Goal: Task Accomplishment & Management: Manage account settings

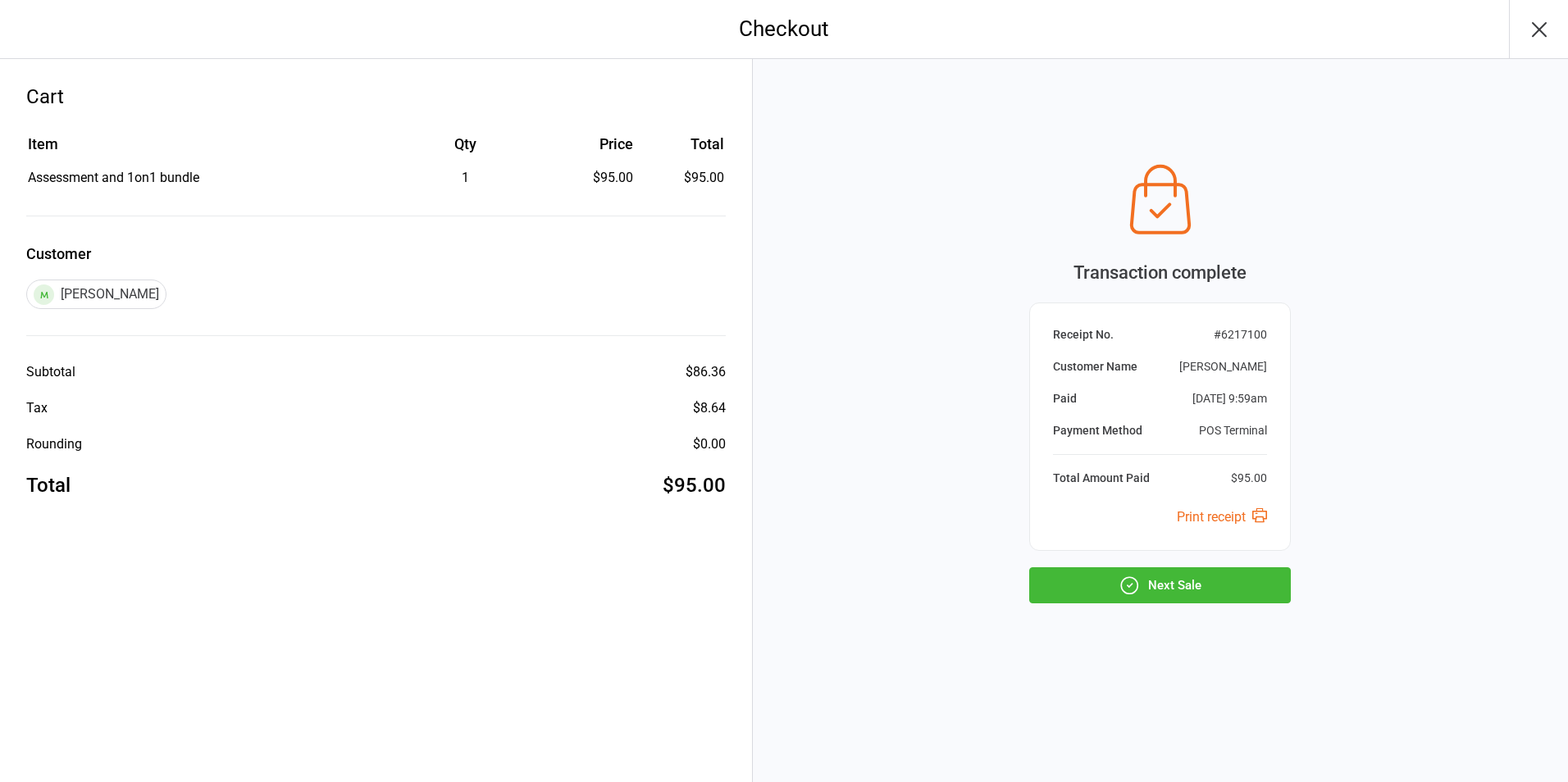
click at [1145, 601] on button "Next Sale" at bounding box center [1160, 586] width 262 height 36
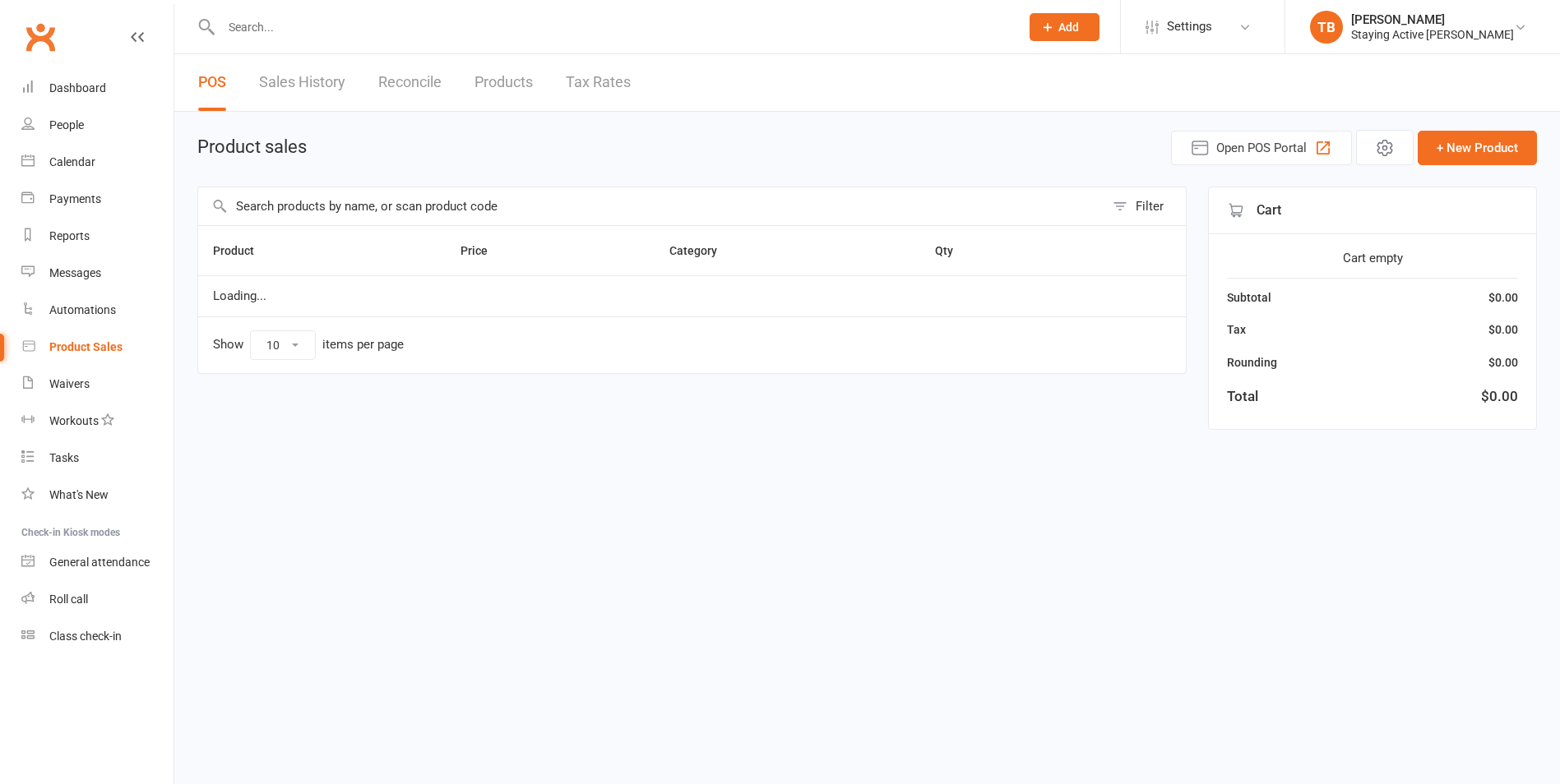
click at [613, 23] on input "text" at bounding box center [613, 27] width 792 height 23
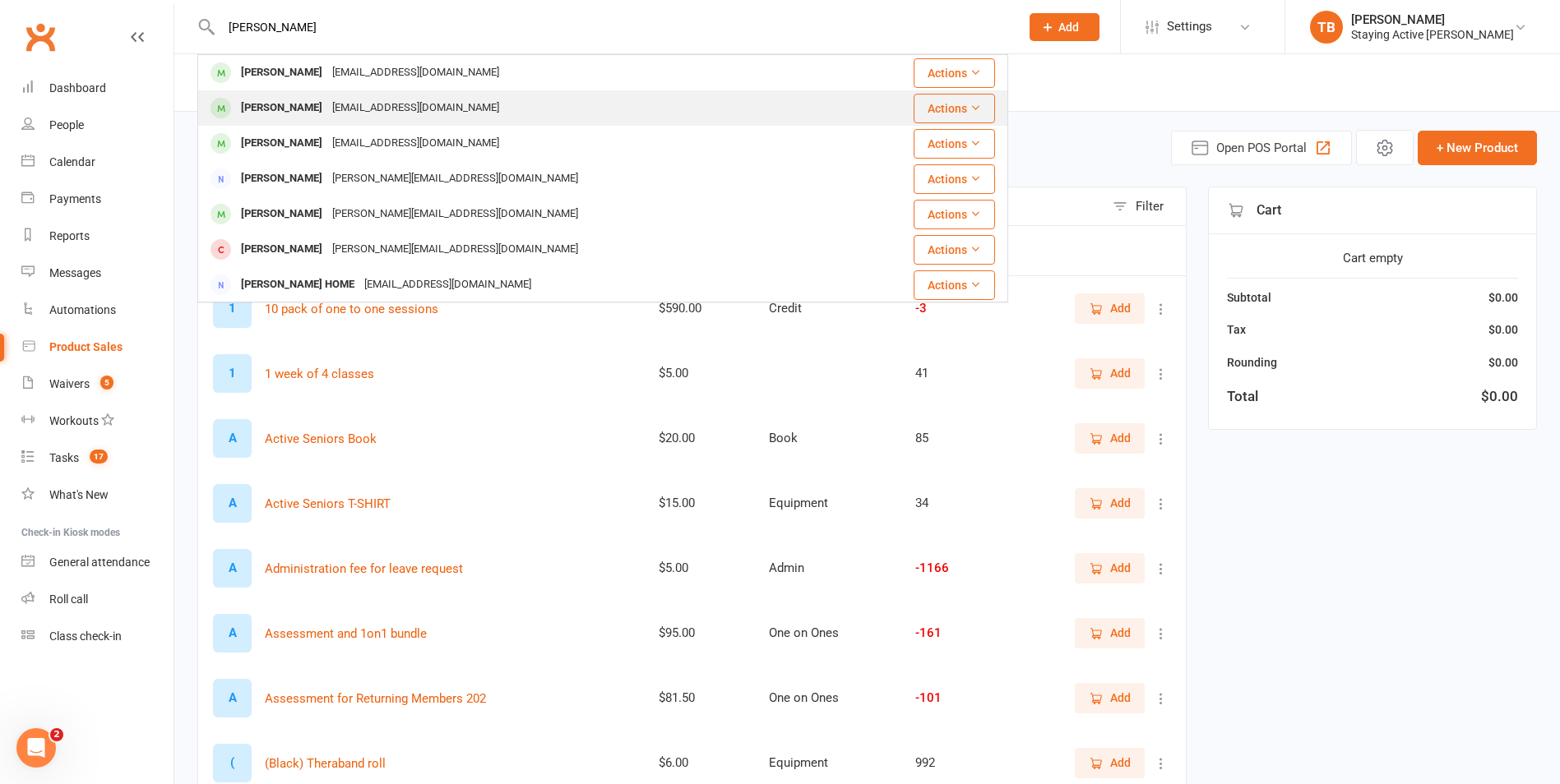
type input "barlow"
click at [317, 114] on div "Michael Barlow" at bounding box center [281, 108] width 91 height 23
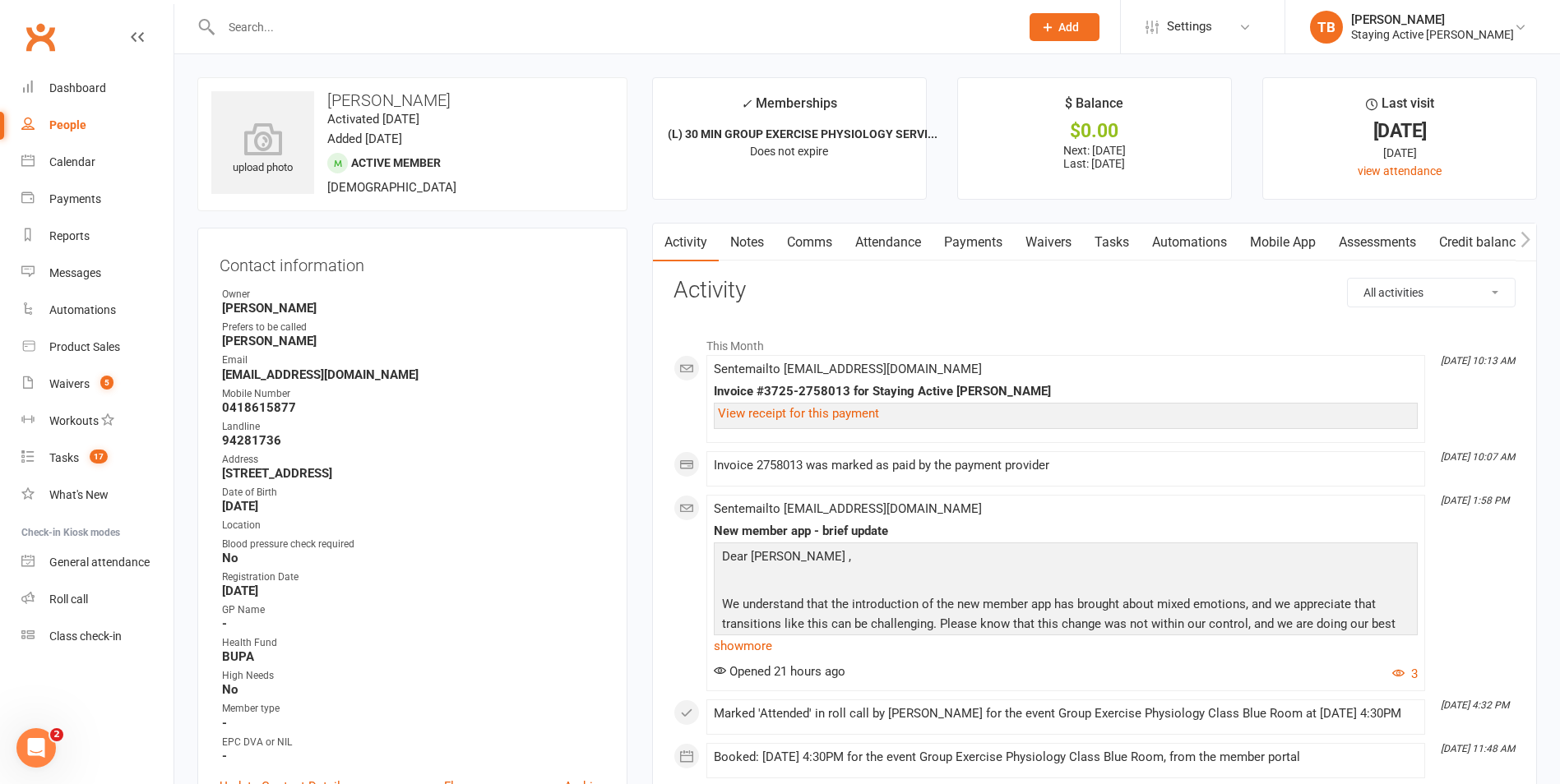
click at [977, 238] on link "Payments" at bounding box center [973, 242] width 82 height 38
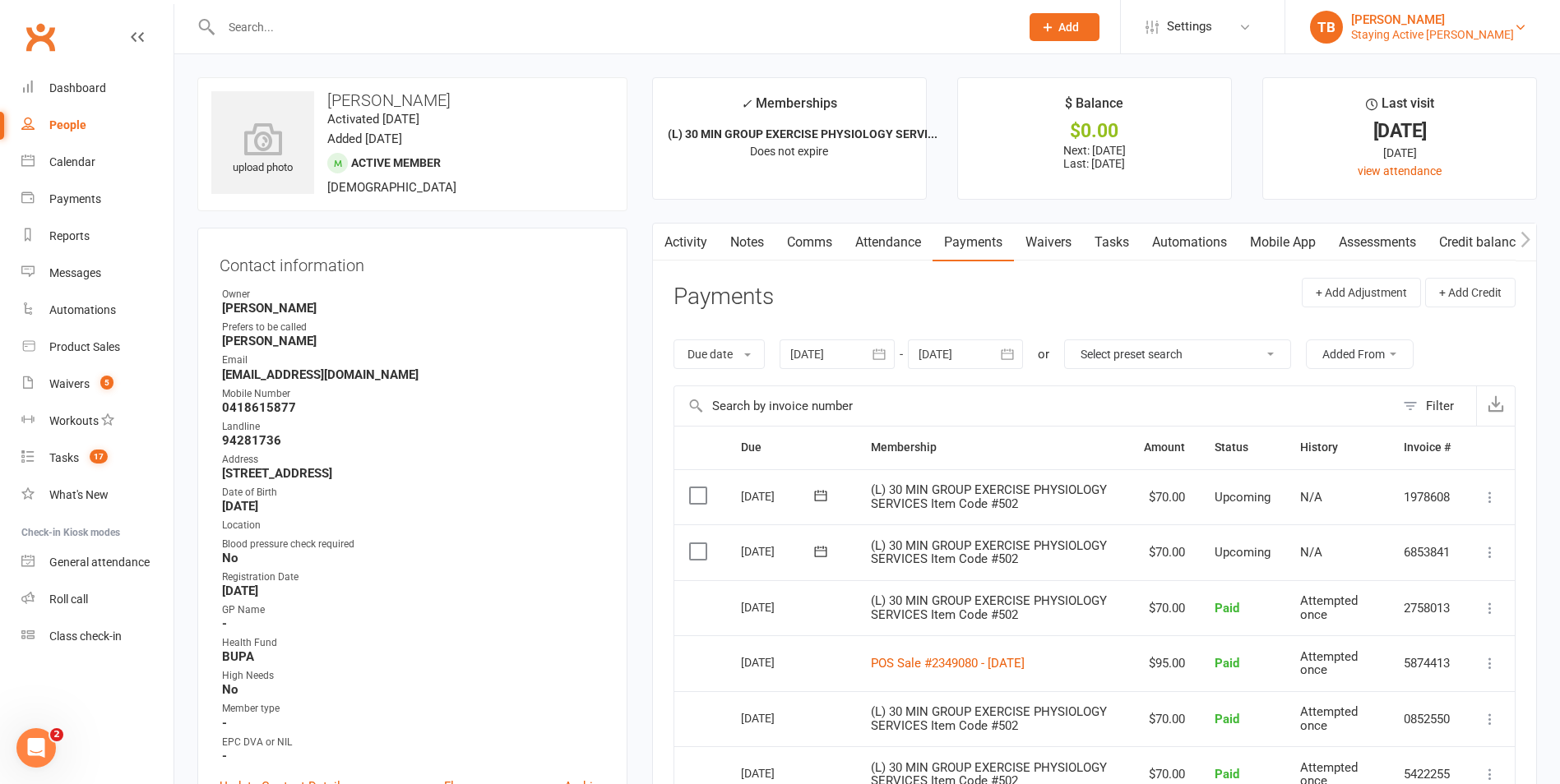
click at [1455, 18] on div "Taylor Bridges" at bounding box center [1432, 20] width 163 height 15
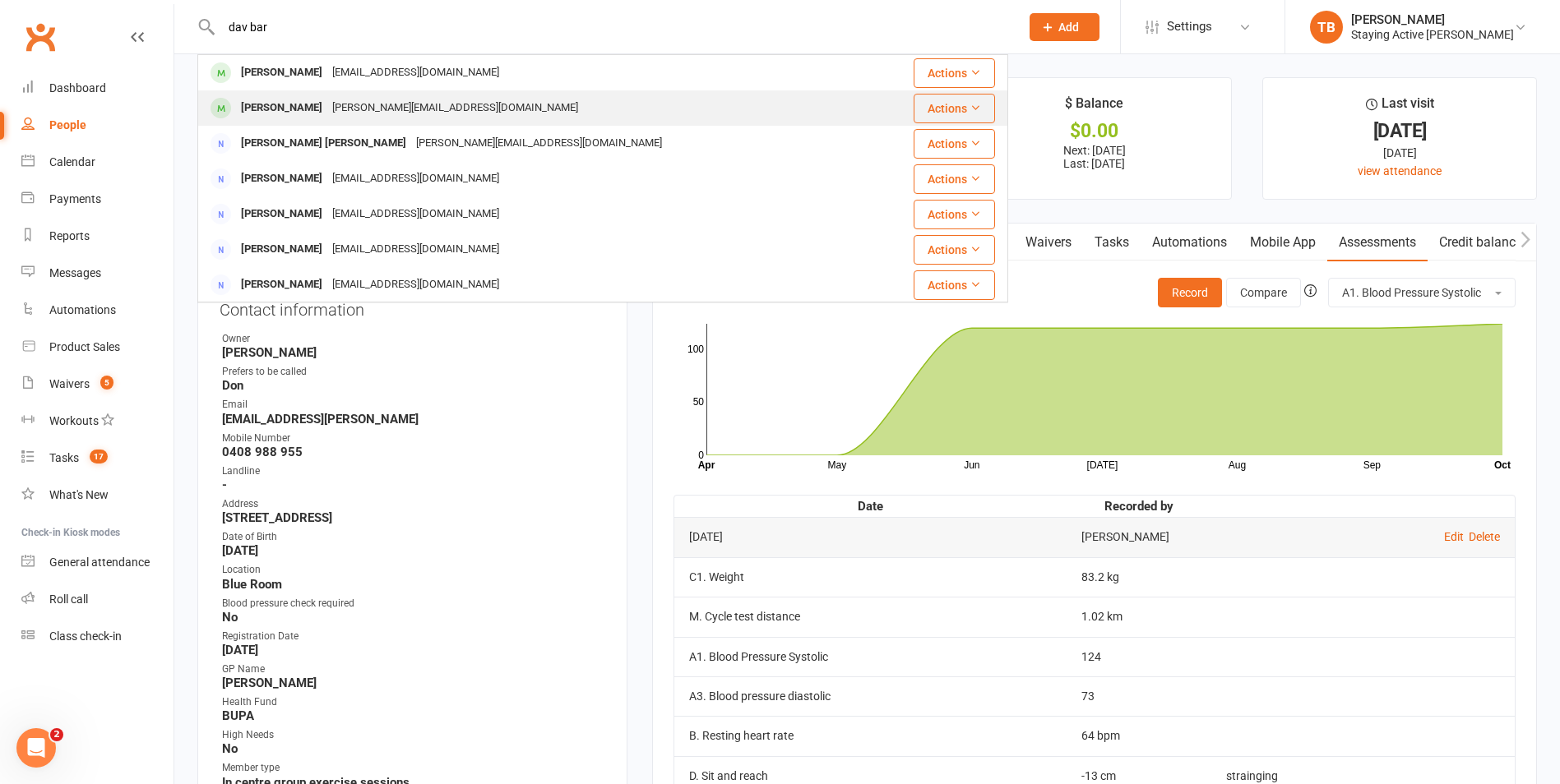
type input "dav bar"
click at [230, 103] on span at bounding box center [220, 108] width 21 height 21
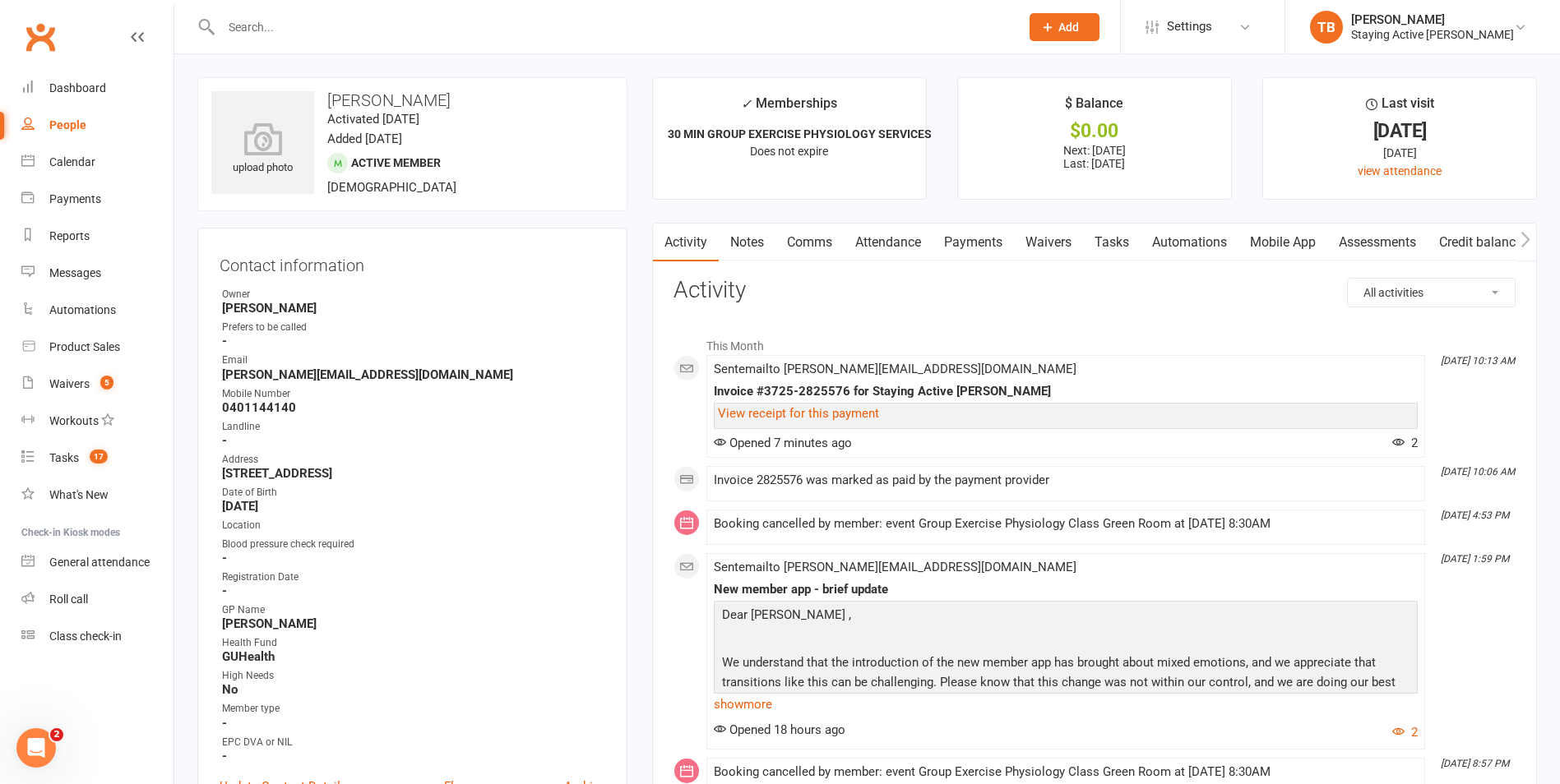
click at [377, 106] on h3 "David Barling" at bounding box center [412, 99] width 402 height 18
click at [900, 247] on link "Attendance" at bounding box center [887, 242] width 89 height 38
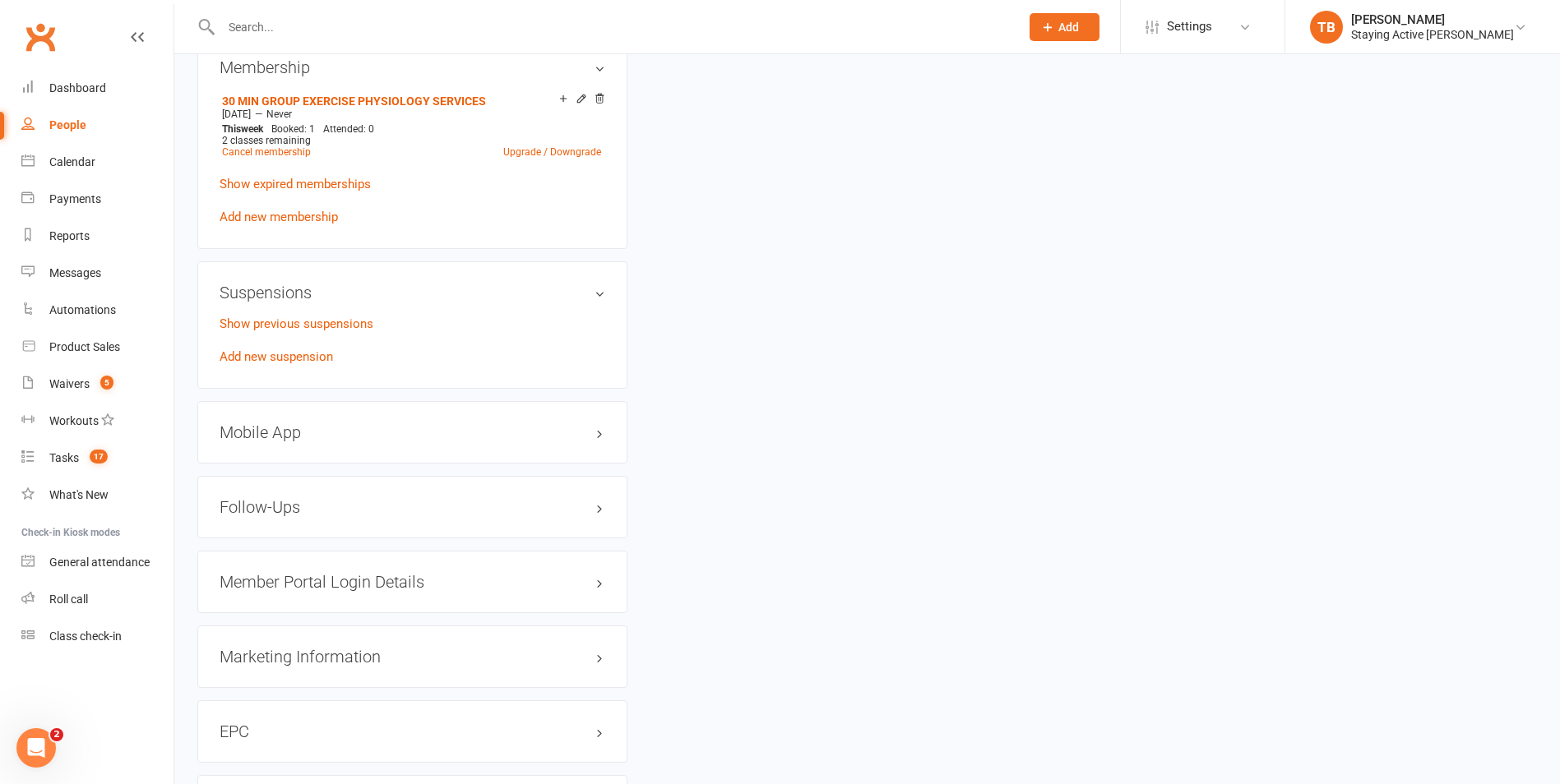
scroll to position [1316, 0]
click at [275, 359] on link "Add new suspension" at bounding box center [276, 356] width 114 height 15
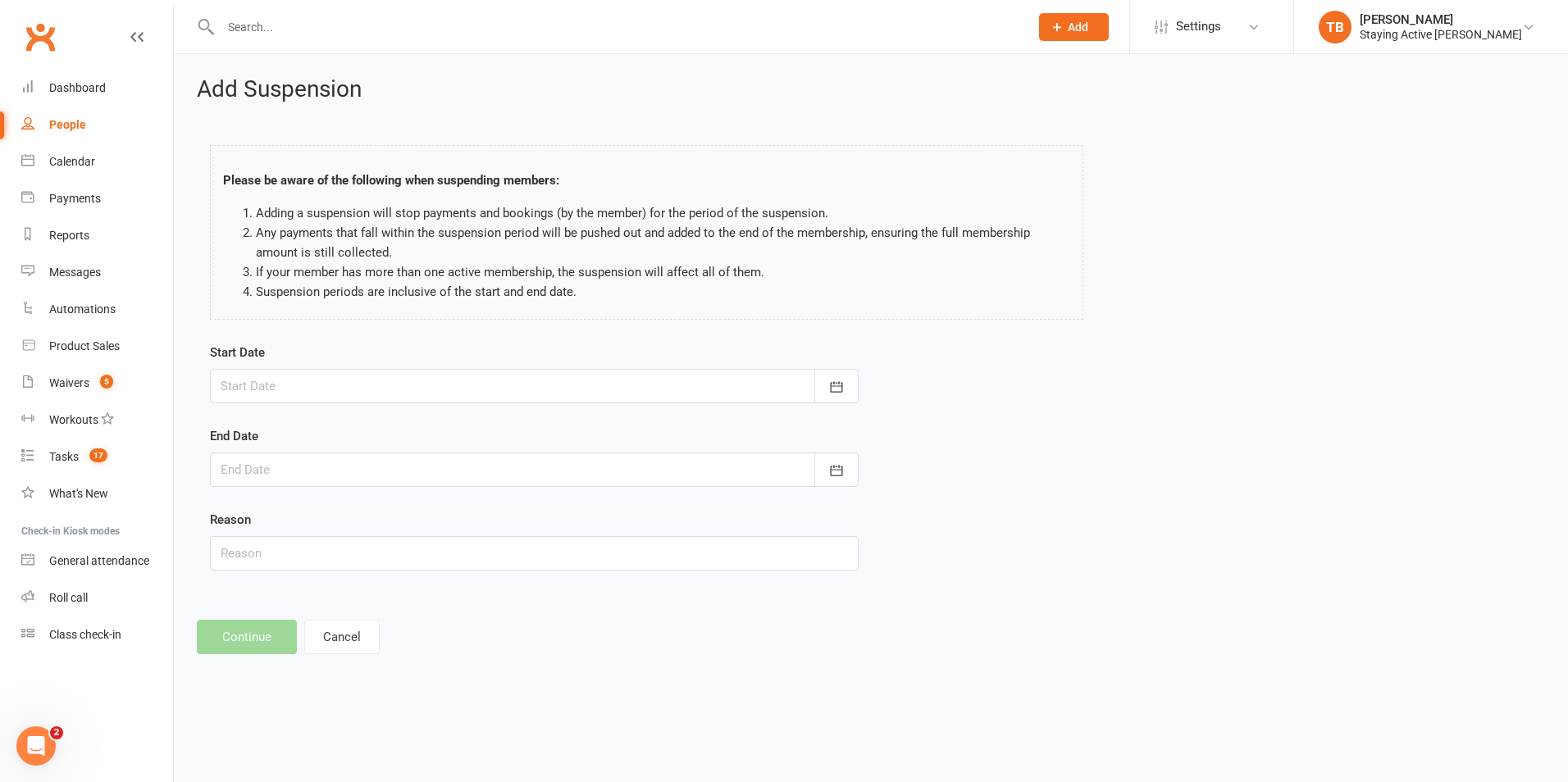
click at [330, 401] on div at bounding box center [533, 385] width 648 height 35
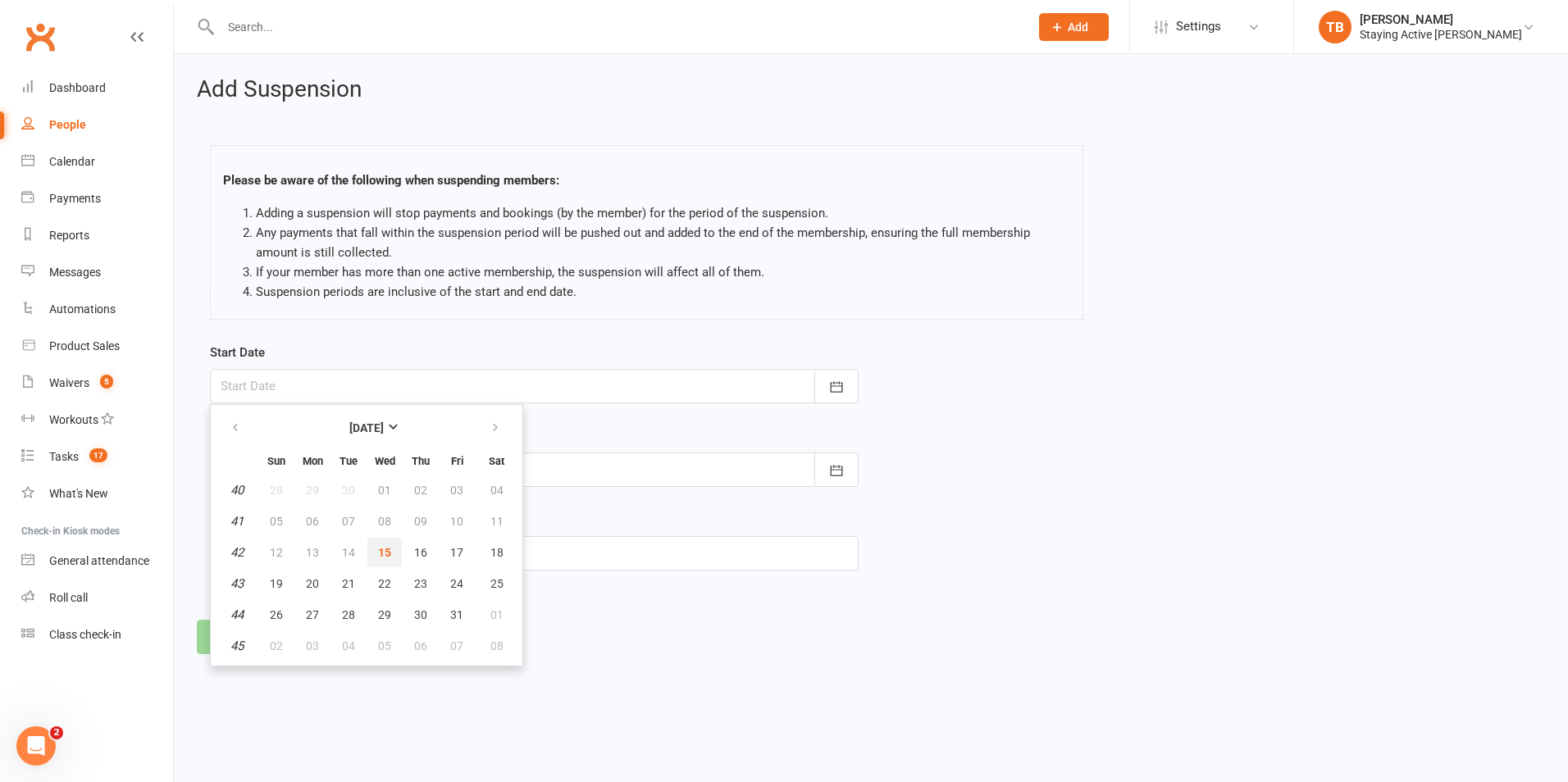
click at [375, 552] on button "15" at bounding box center [385, 553] width 35 height 30
type input "15 Oct 2025"
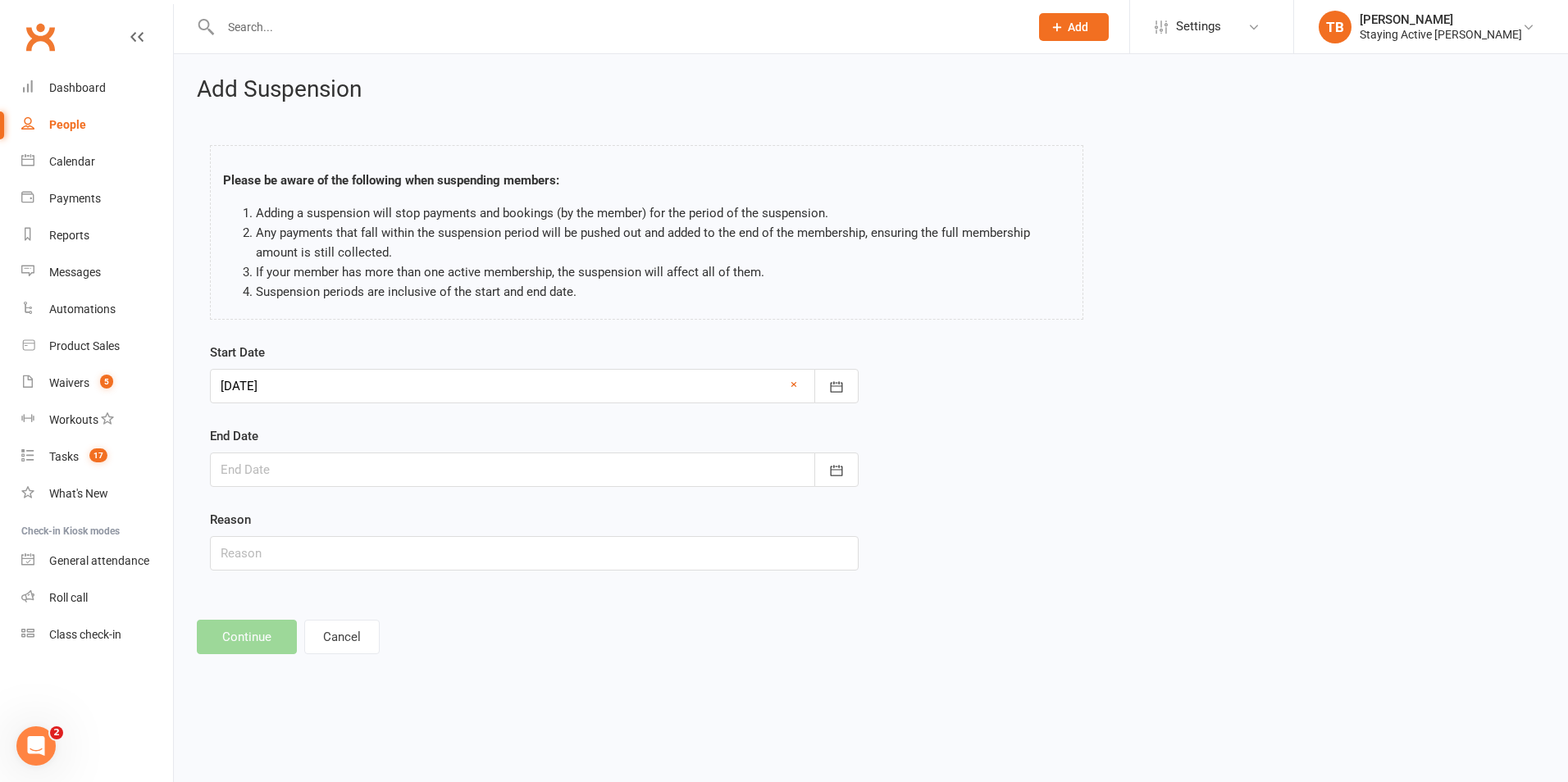
click at [318, 463] on div at bounding box center [533, 470] width 648 height 35
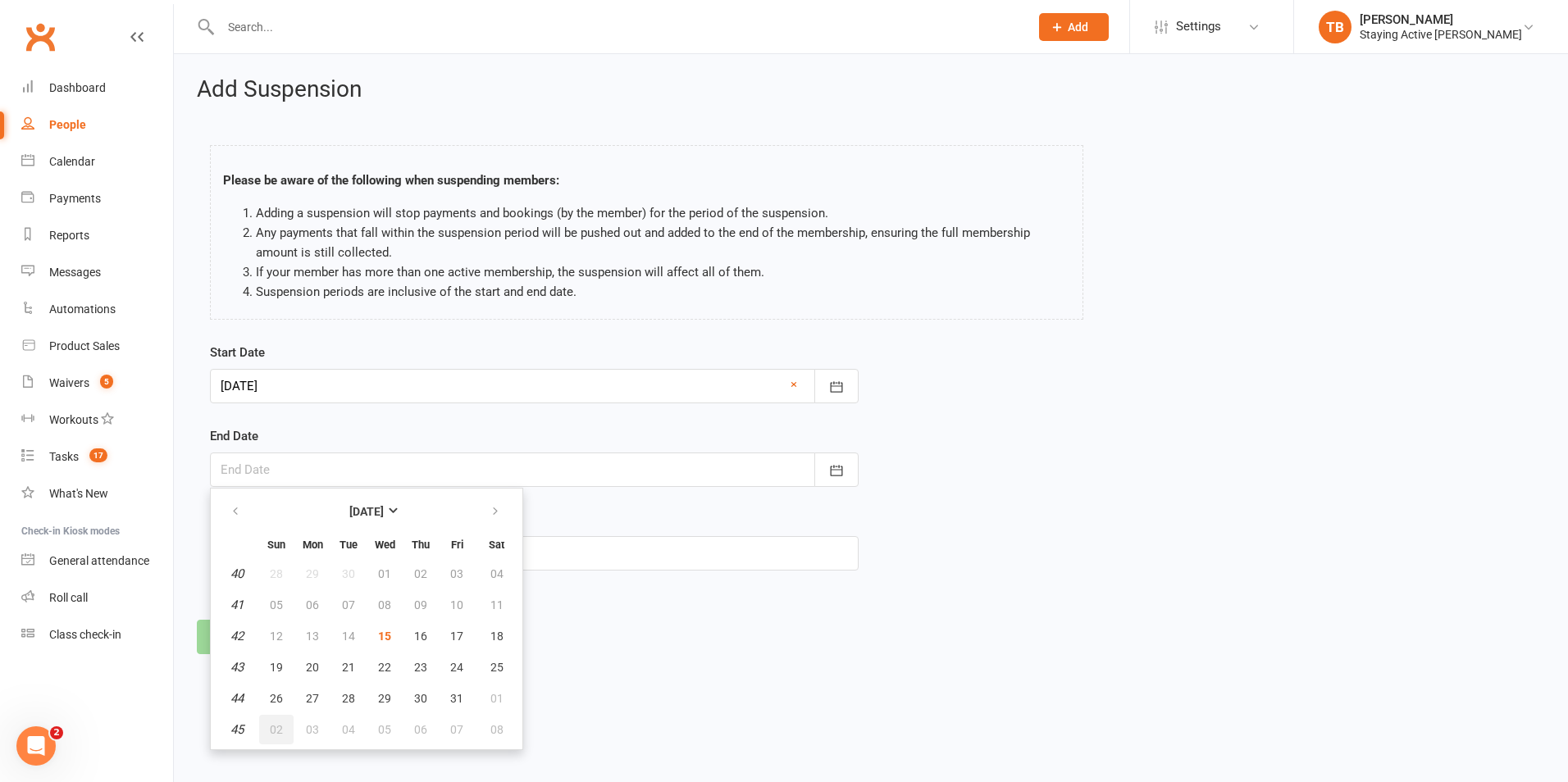
click at [279, 731] on span "02" at bounding box center [276, 730] width 13 height 13
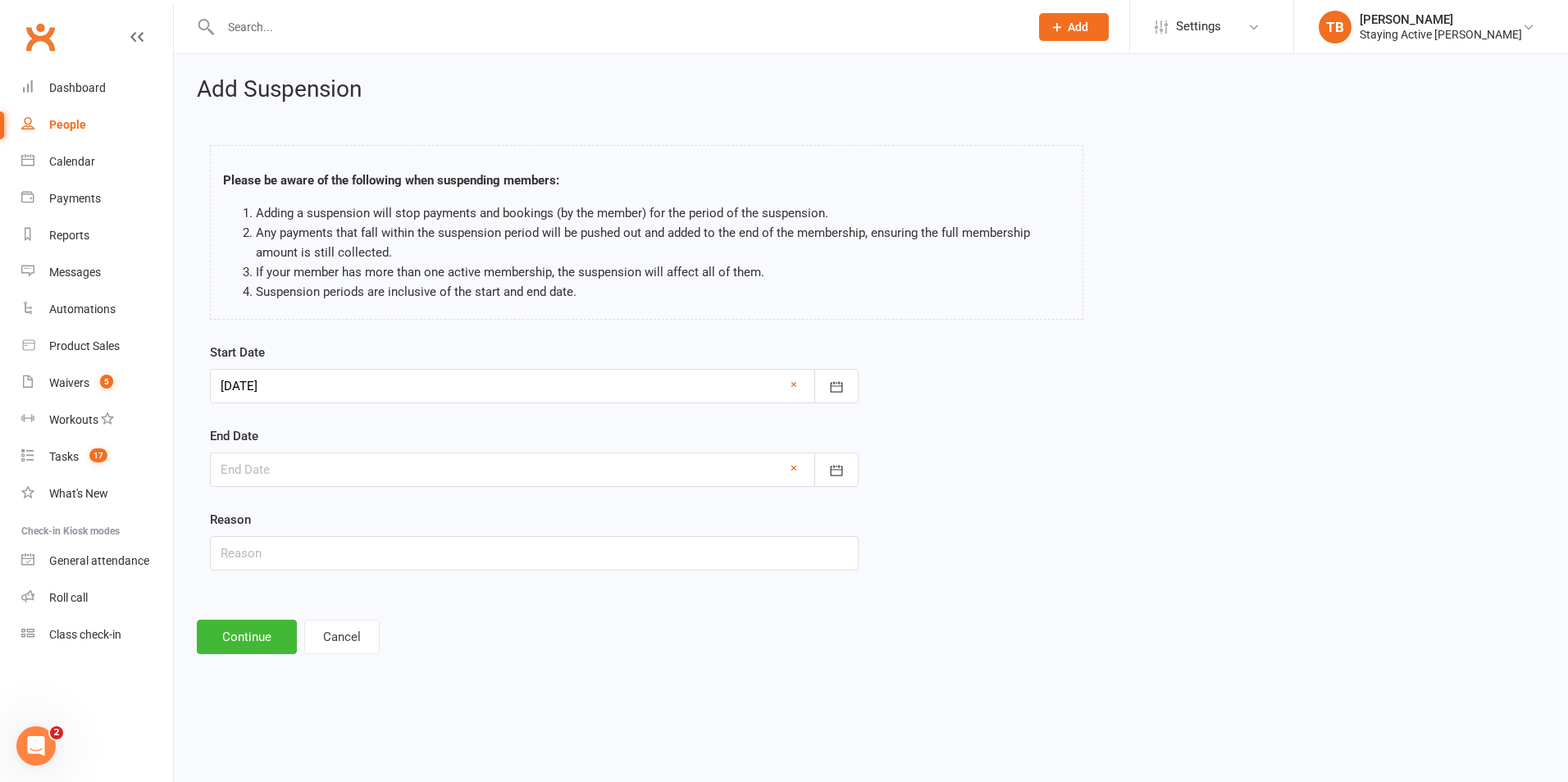
type input "02 Nov 2025"
drag, startPoint x: 246, startPoint y: 543, endPoint x: 281, endPoint y: 537, distance: 35.5
click at [246, 543] on input "text" at bounding box center [533, 553] width 648 height 35
type input "sore knee"
click at [226, 644] on button "Continue" at bounding box center [246, 637] width 100 height 35
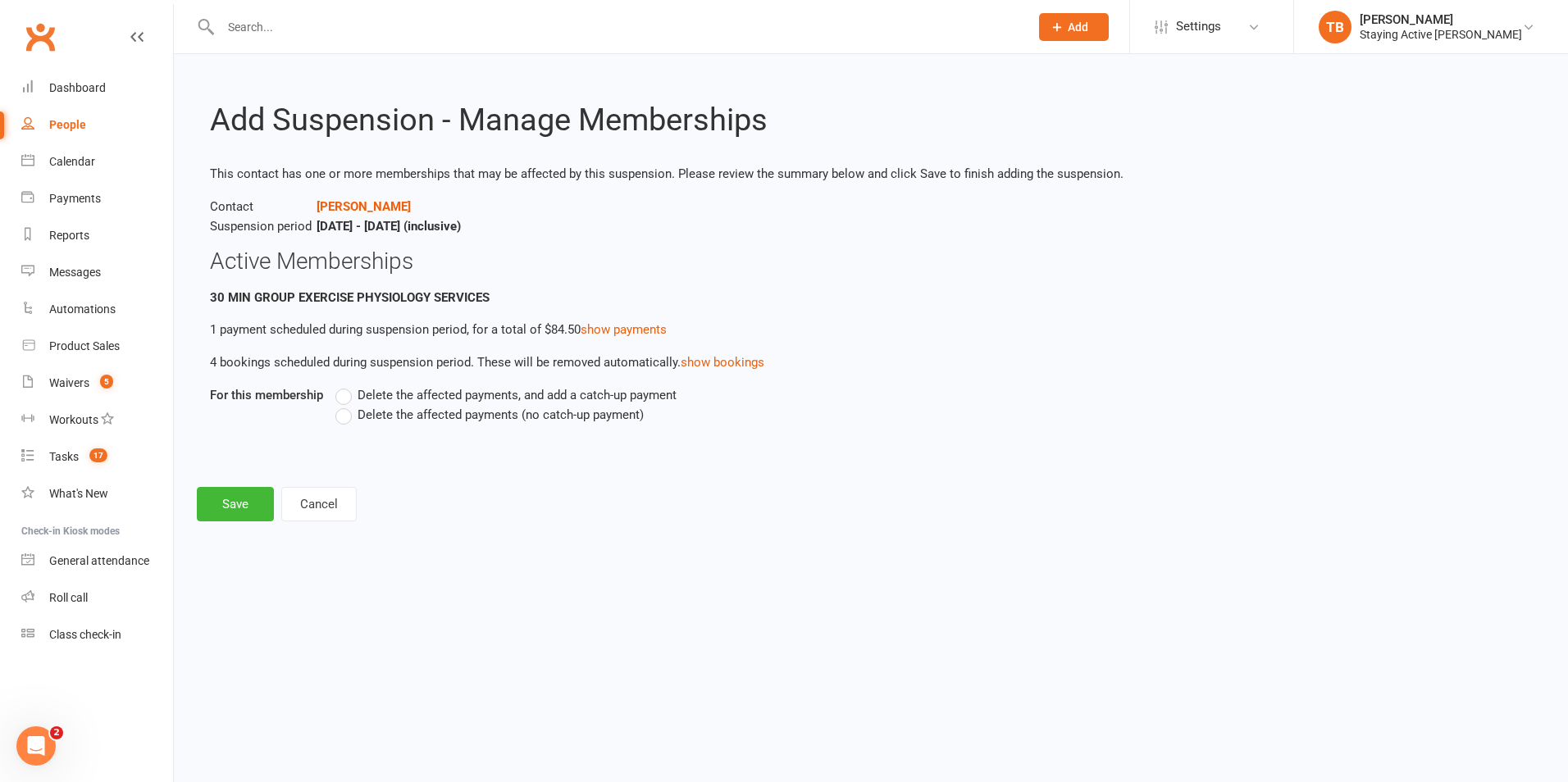
click at [405, 416] on span "Delete the affected payments (no catch-up payment)" at bounding box center [501, 413] width 286 height 17
click at [346, 405] on input "Delete the affected payments (no catch-up payment)" at bounding box center [341, 405] width 10 height 0
click at [249, 498] on button "Save" at bounding box center [235, 504] width 77 height 35
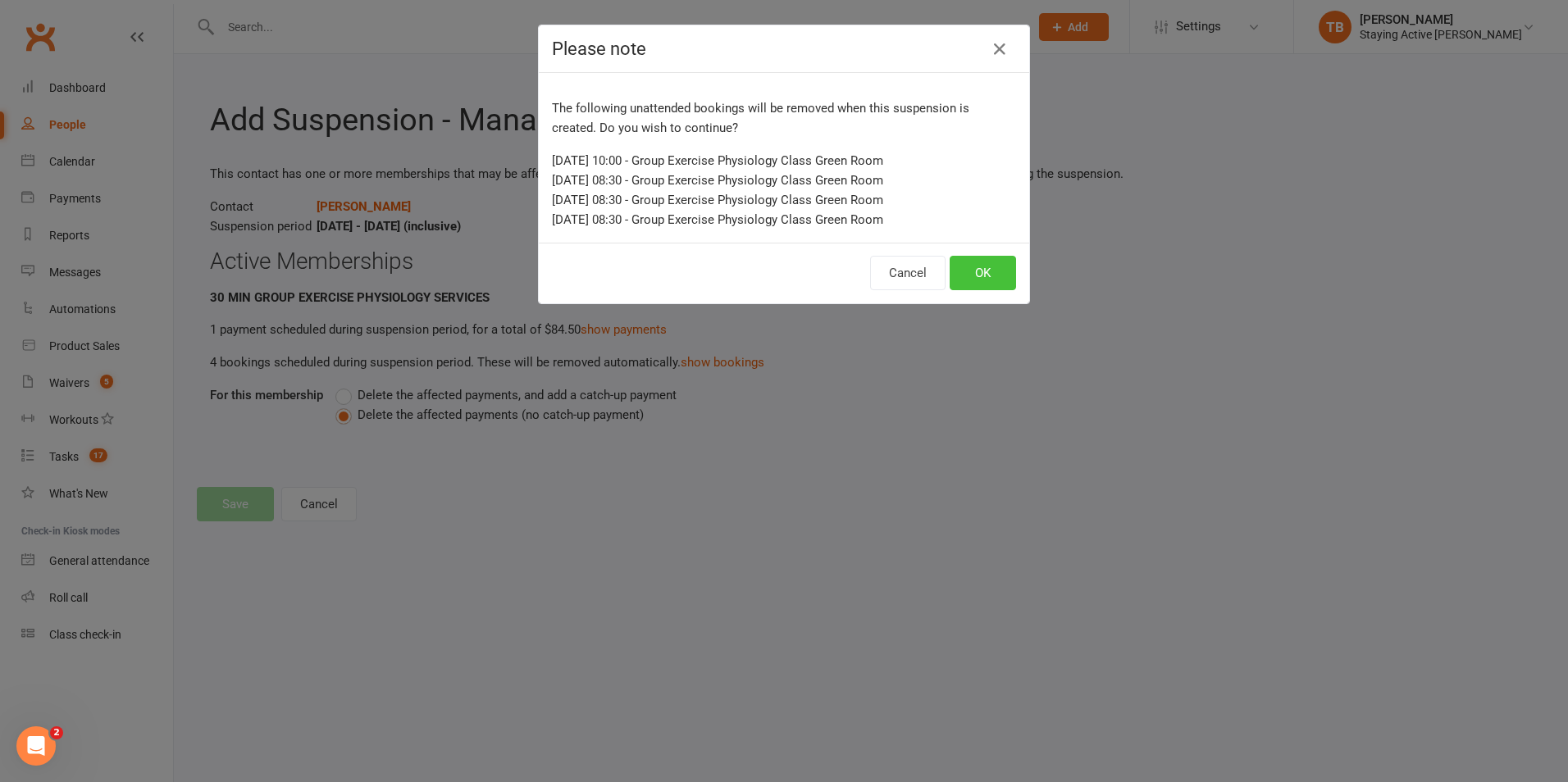
click at [974, 274] on button "OK" at bounding box center [982, 273] width 66 height 35
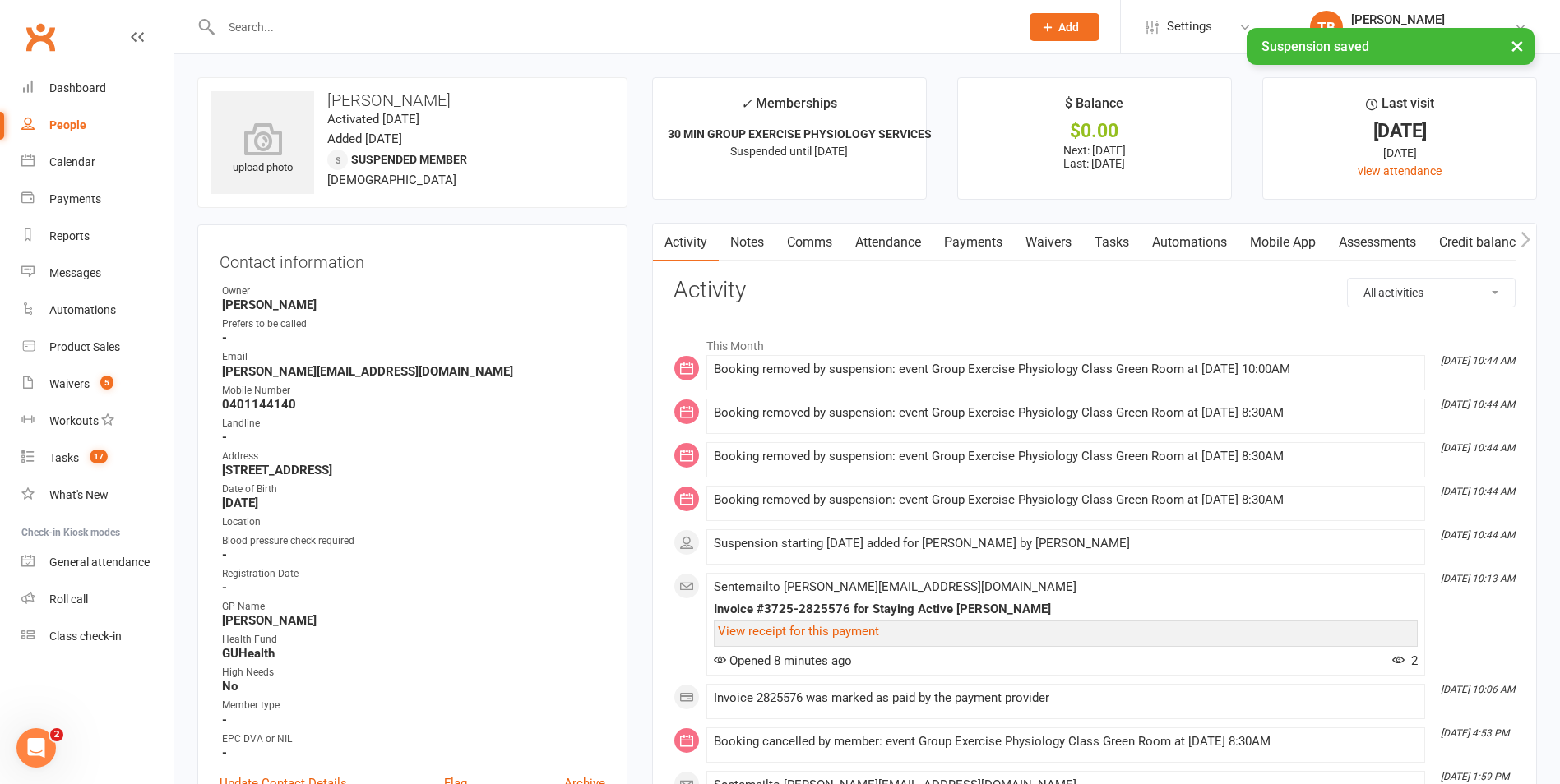
click at [973, 248] on link "Payments" at bounding box center [973, 242] width 82 height 38
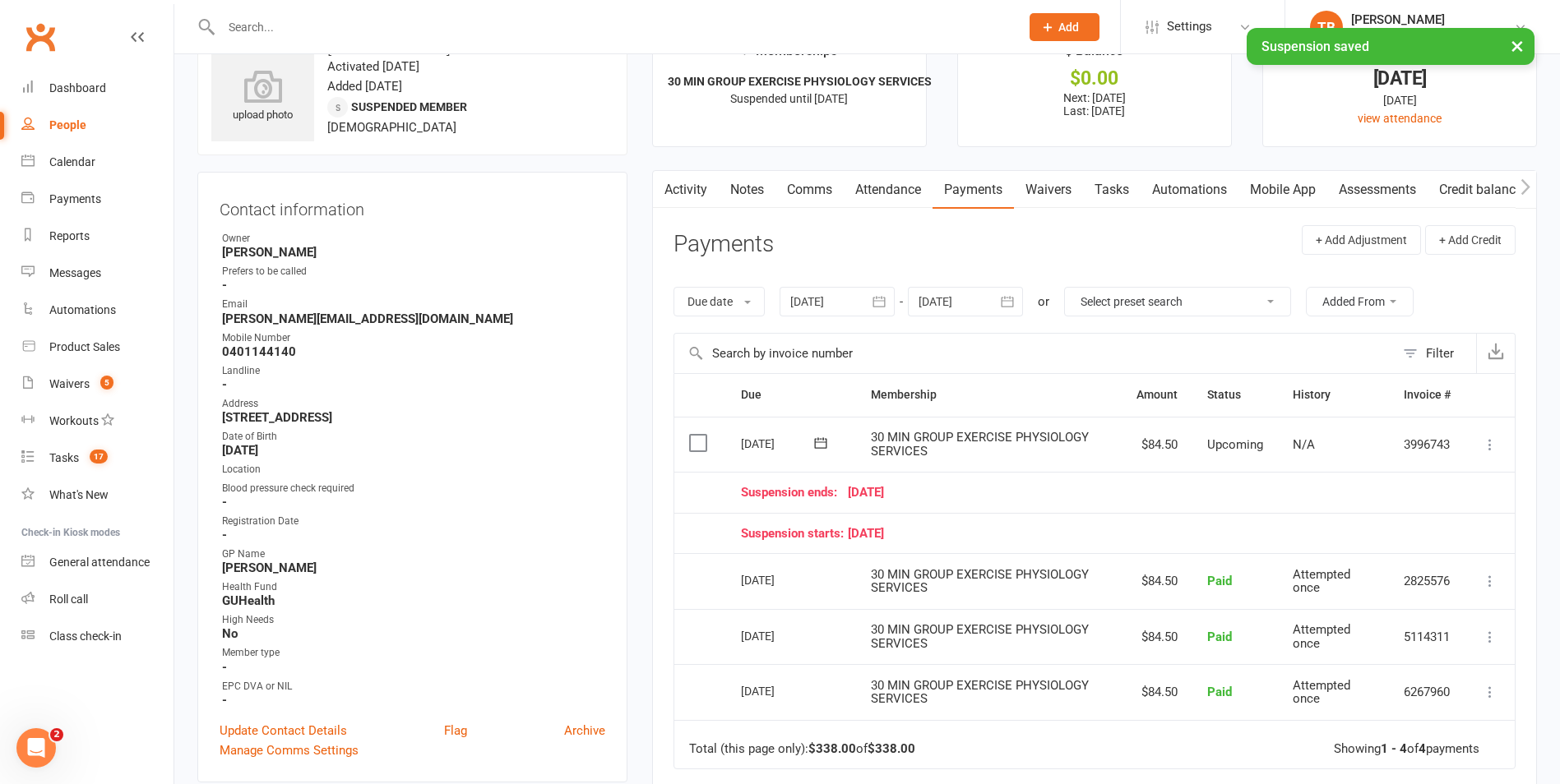
scroll to position [83, 0]
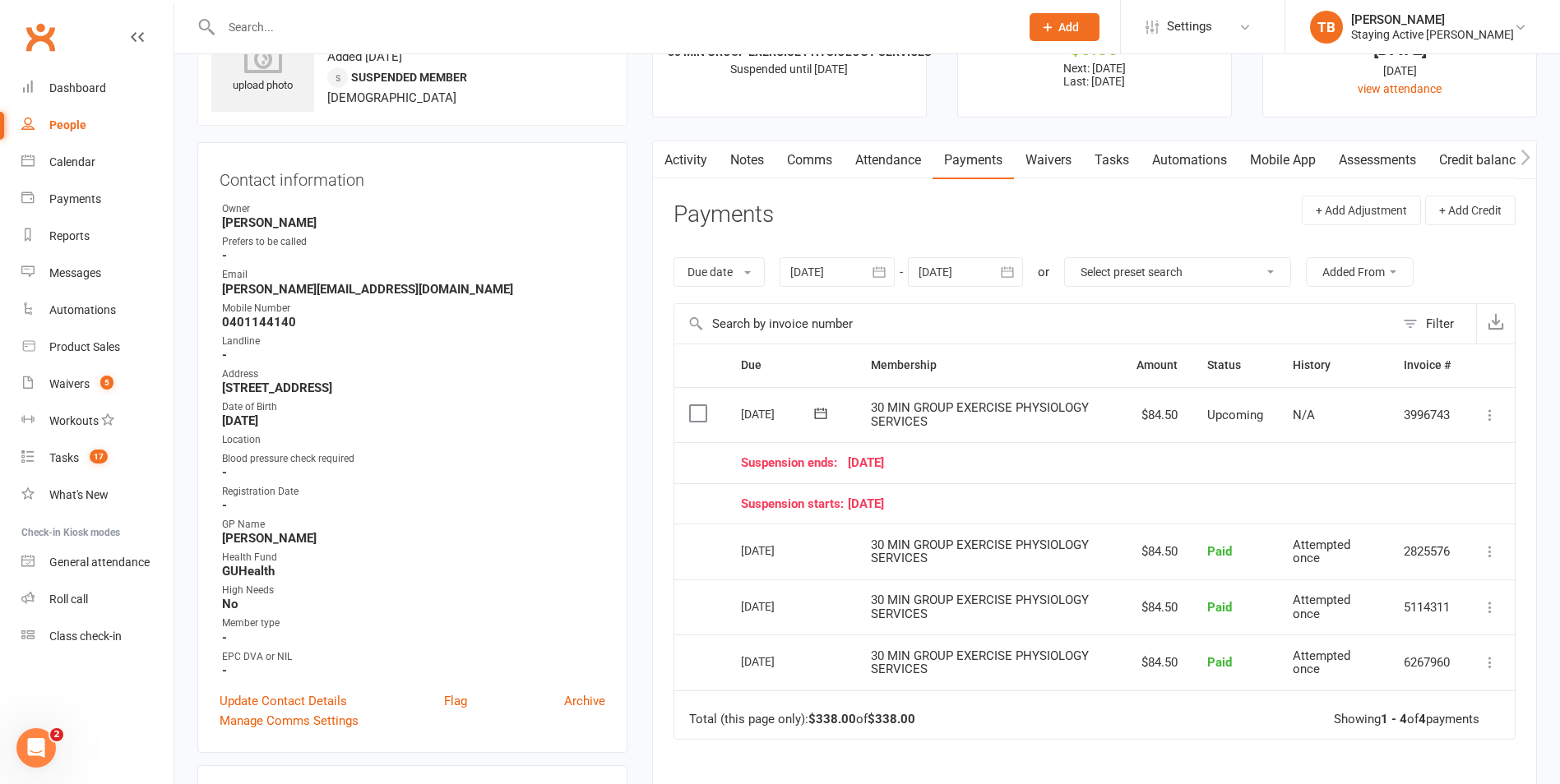
click at [1491, 412] on icon at bounding box center [1491, 415] width 17 height 17
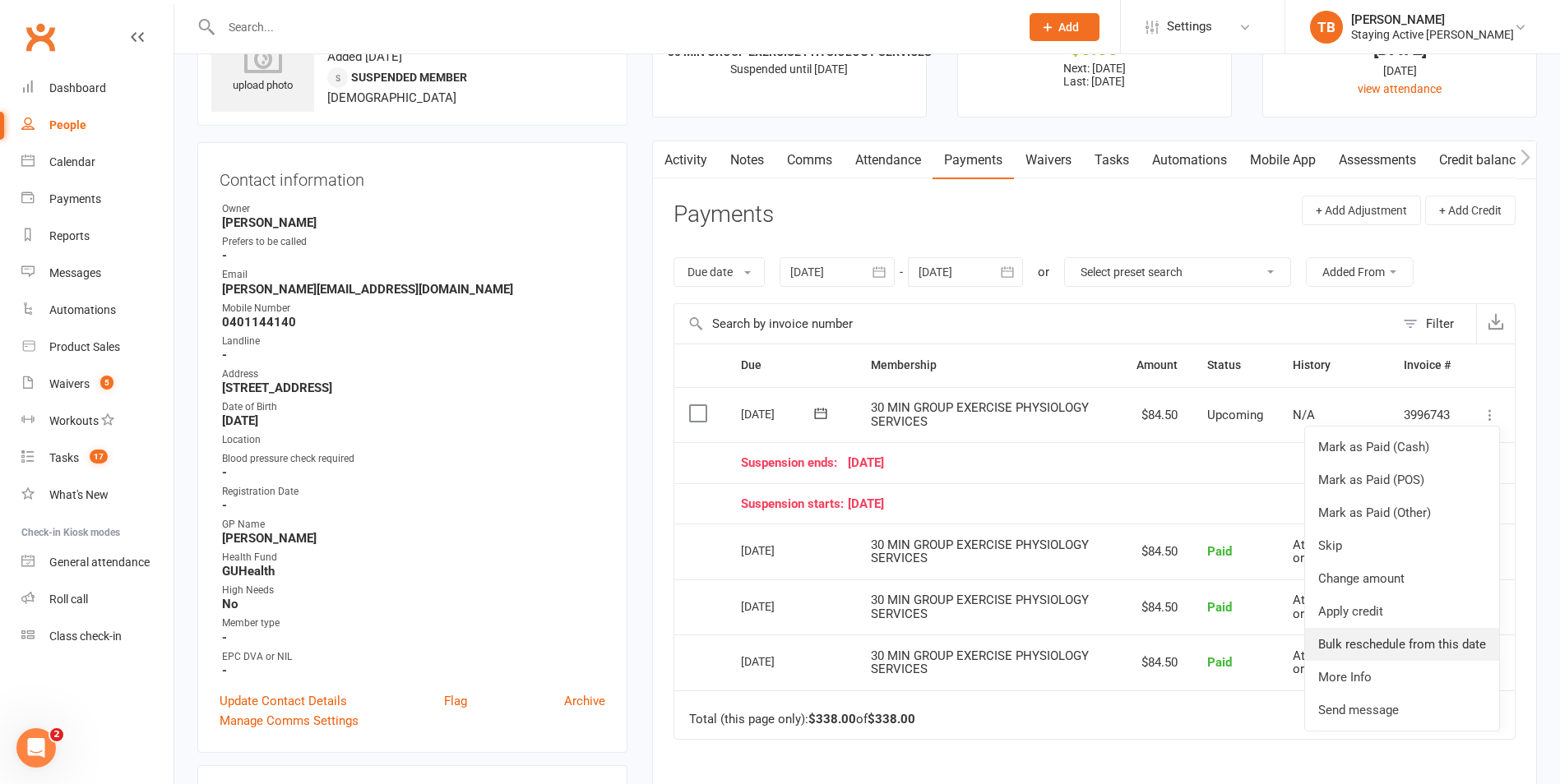
click at [1384, 639] on link "Bulk reschedule from this date" at bounding box center [1401, 644] width 194 height 33
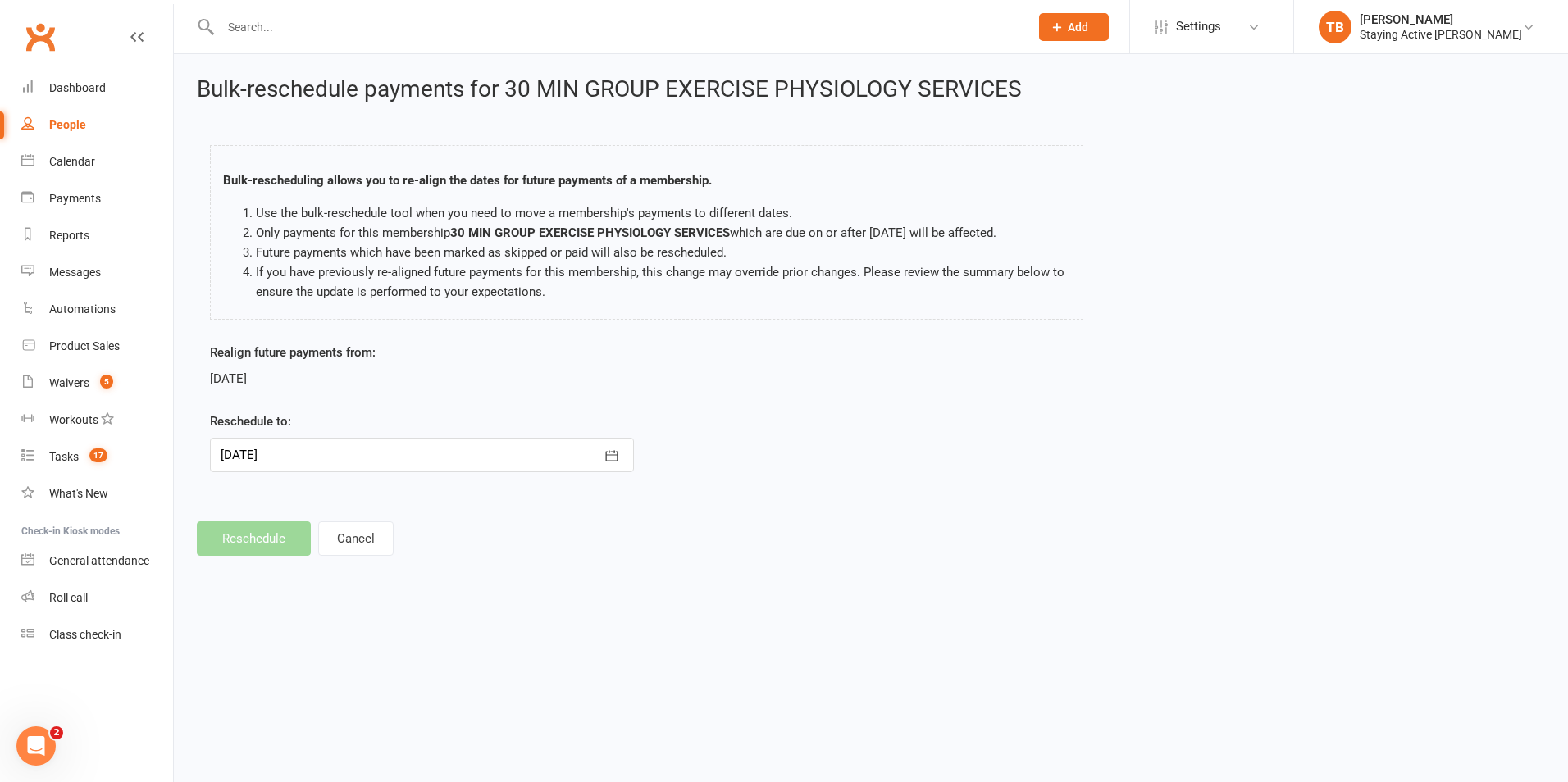
click at [306, 433] on div "Reschedule to: 10 Nov 2025 November 2025 Sun Mon Tue Wed Thu Fri Sat 44 26 27 2…" at bounding box center [421, 442] width 424 height 61
click at [309, 455] on div at bounding box center [421, 455] width 424 height 35
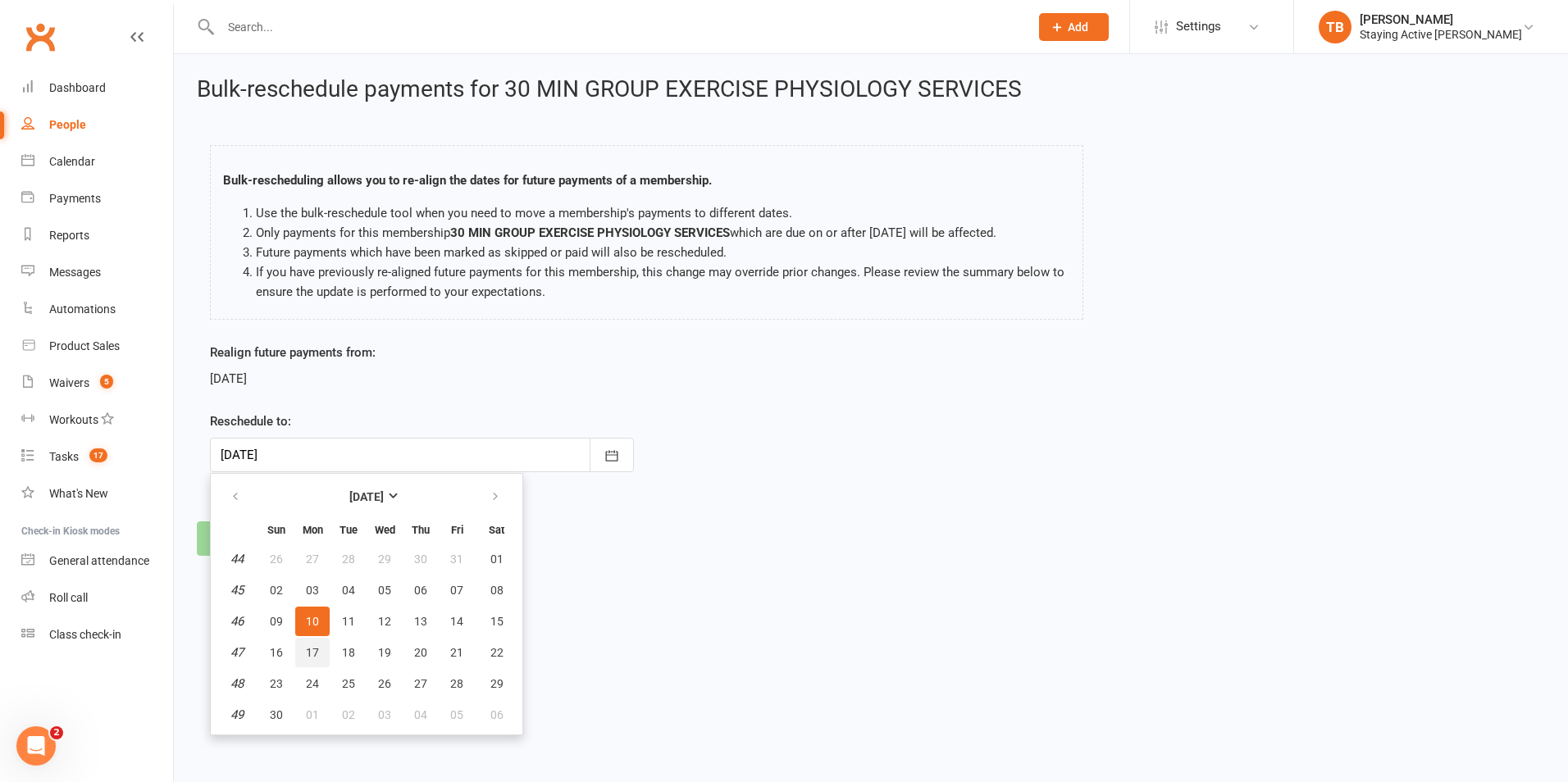
click at [306, 662] on button "17" at bounding box center [312, 653] width 35 height 30
type input "17 Nov 2025"
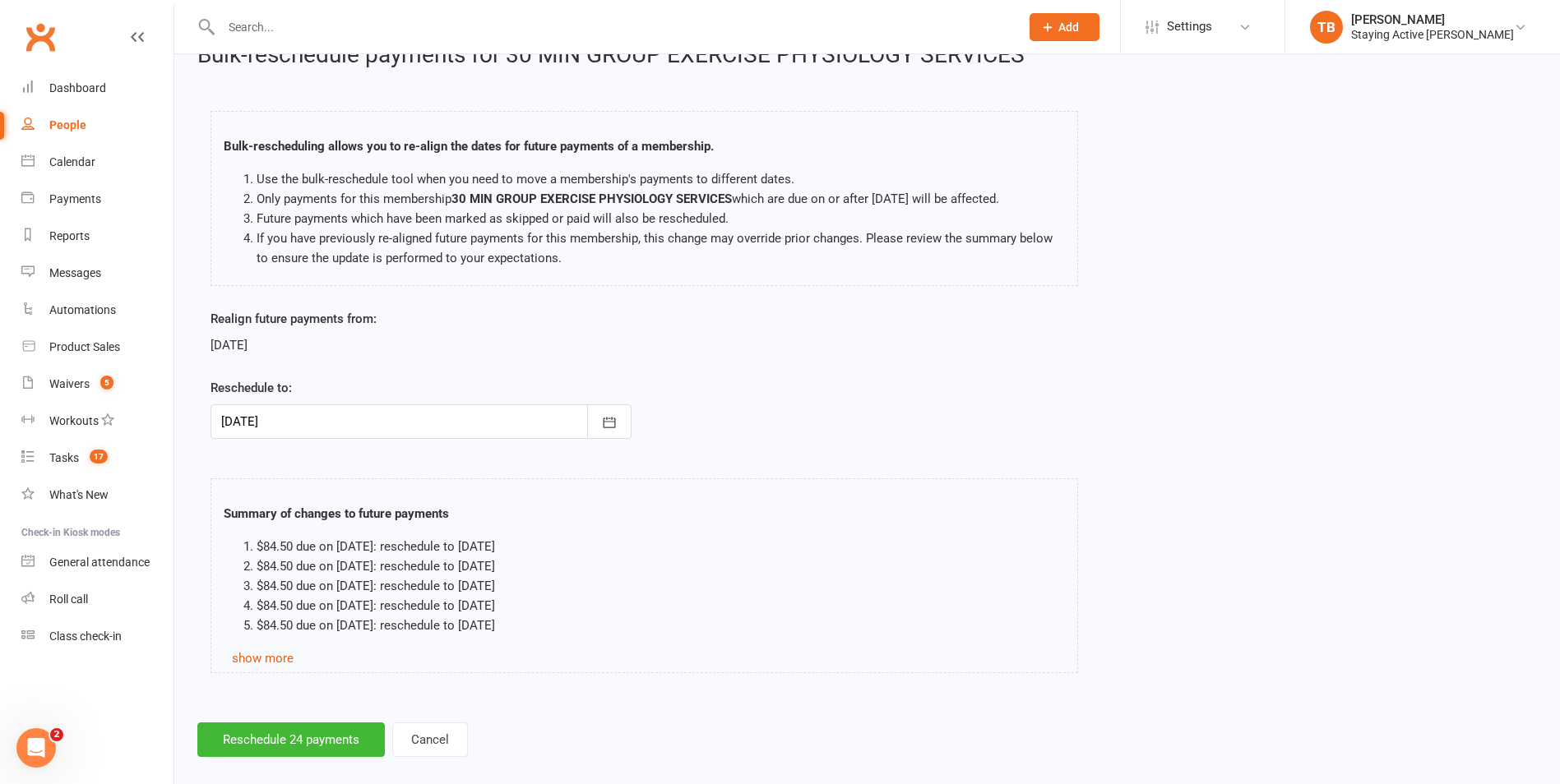
scroll to position [54, 0]
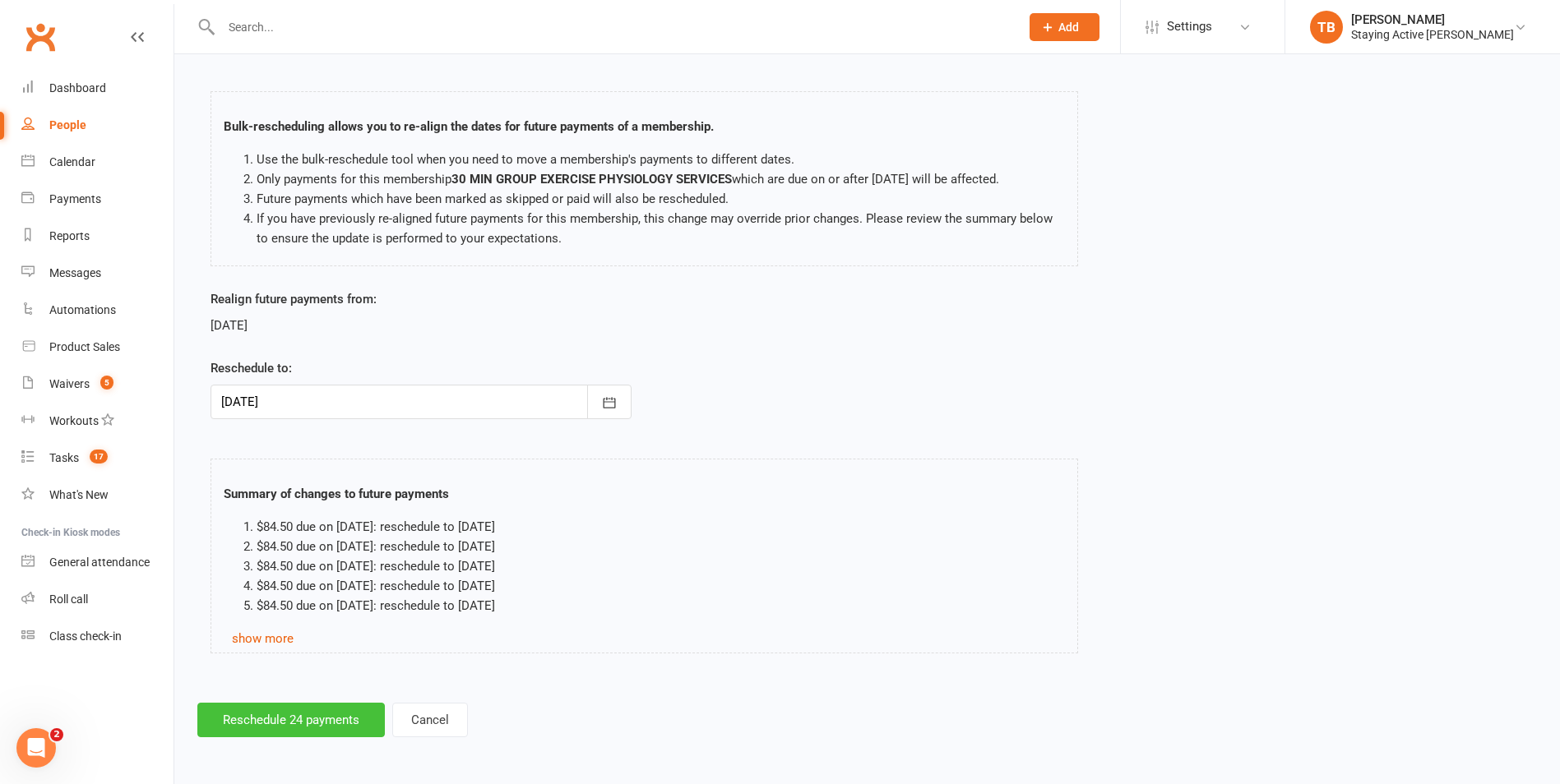
click at [274, 712] on button "Reschedule 24 payments" at bounding box center [291, 720] width 188 height 35
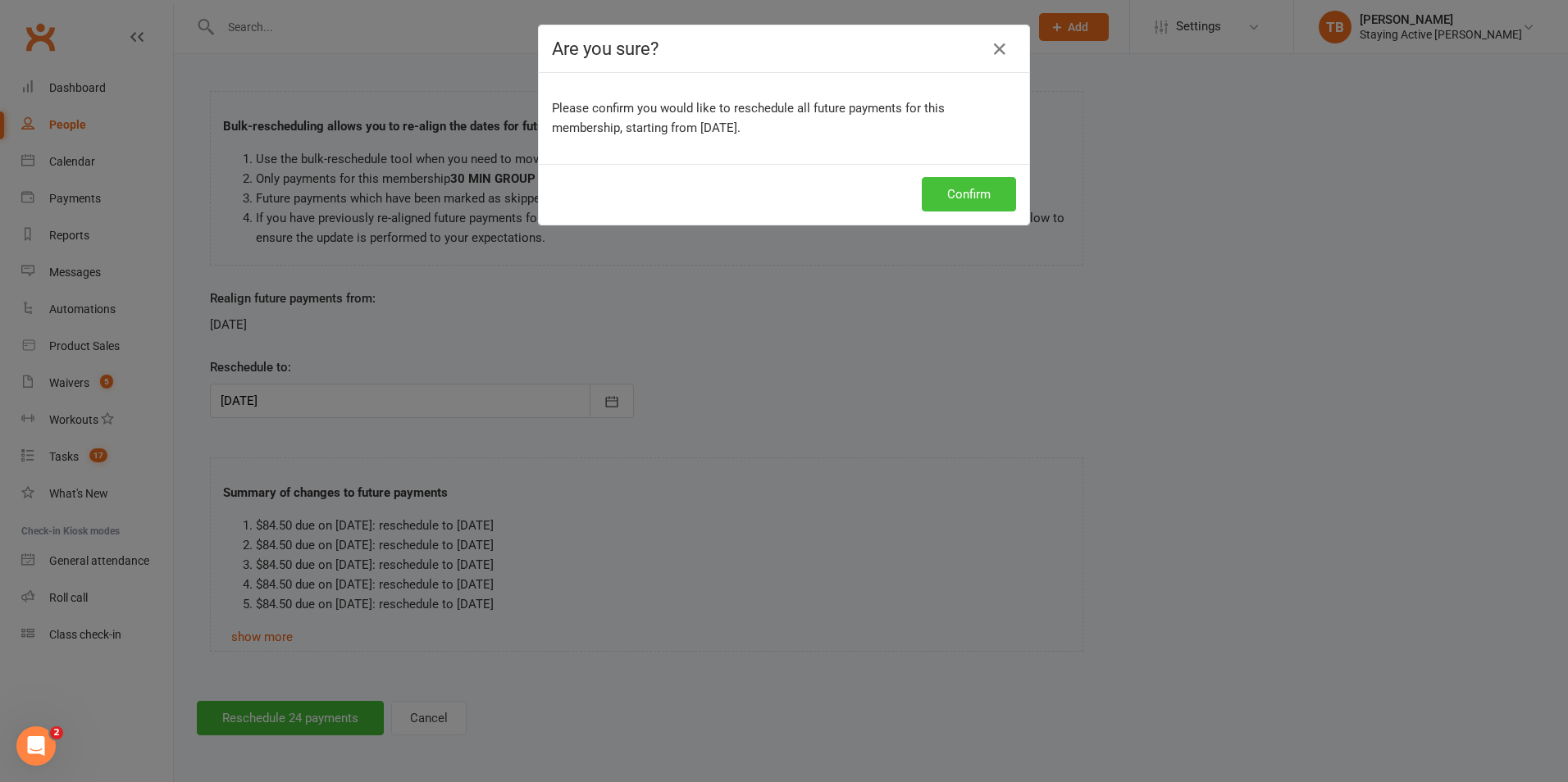
click at [951, 196] on button "Confirm" at bounding box center [968, 194] width 94 height 35
